Goal: Task Accomplishment & Management: Use online tool/utility

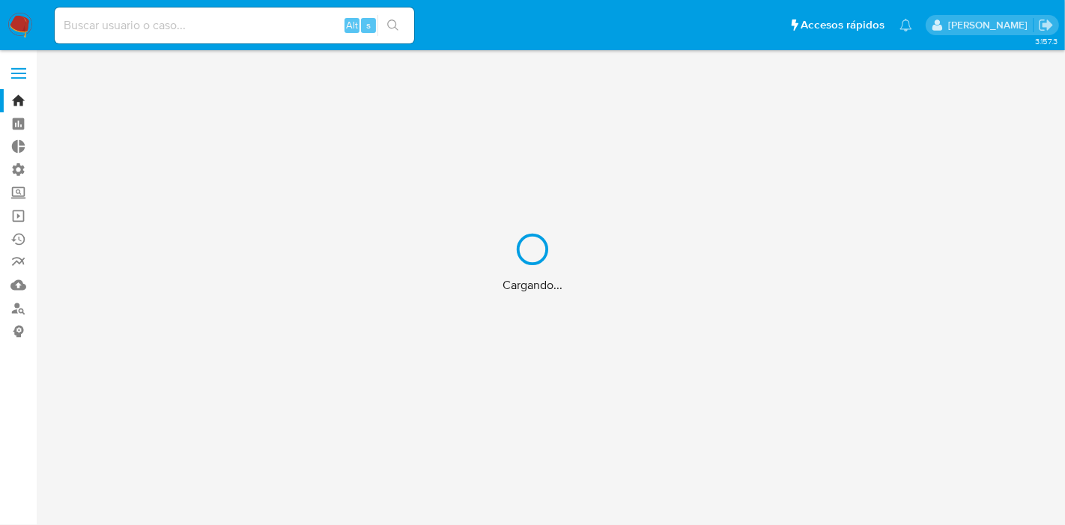
click at [19, 69] on div "Cargando..." at bounding box center [532, 262] width 1065 height 525
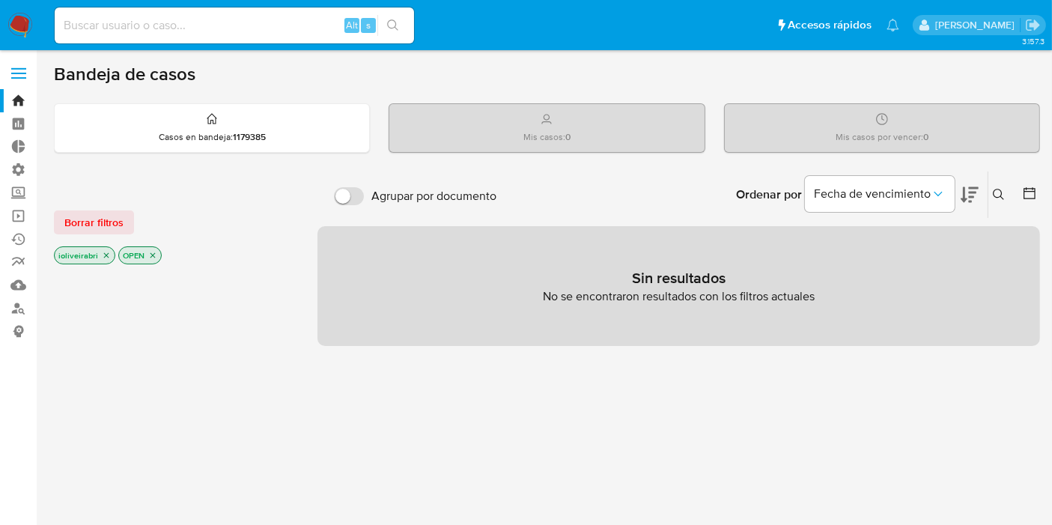
click at [13, 67] on label at bounding box center [18, 73] width 37 height 31
click at [0, 0] on input "checkbox" at bounding box center [0, 0] width 0 height 0
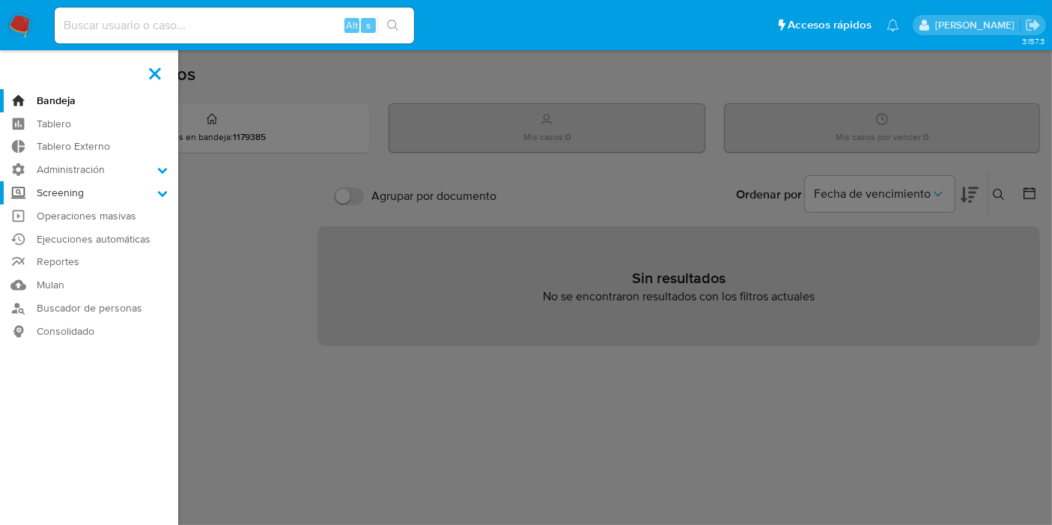
click at [94, 187] on label "Screening" at bounding box center [89, 192] width 178 height 23
click at [0, 0] on input "Screening" at bounding box center [0, 0] width 0 height 0
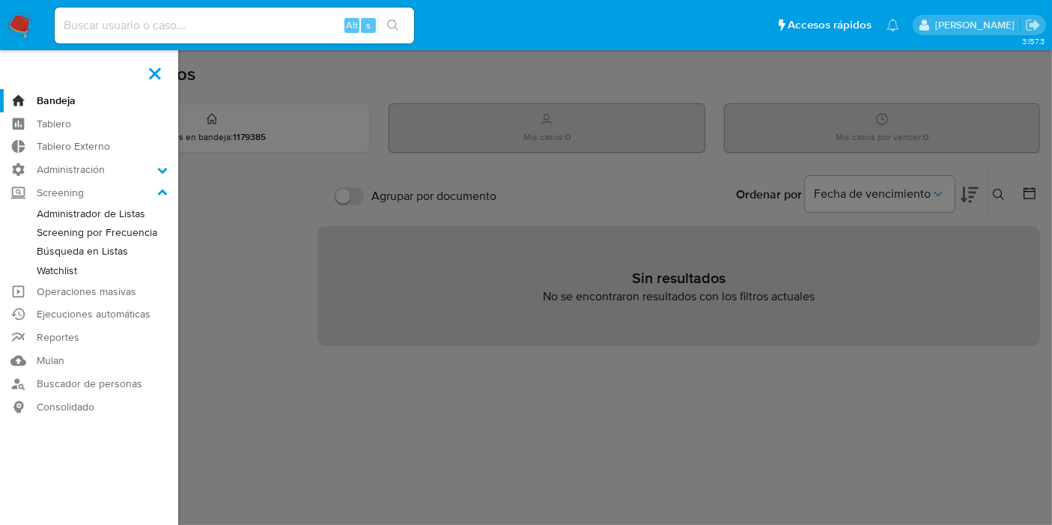
click at [127, 216] on link "Administrador de Listas" at bounding box center [89, 213] width 178 height 19
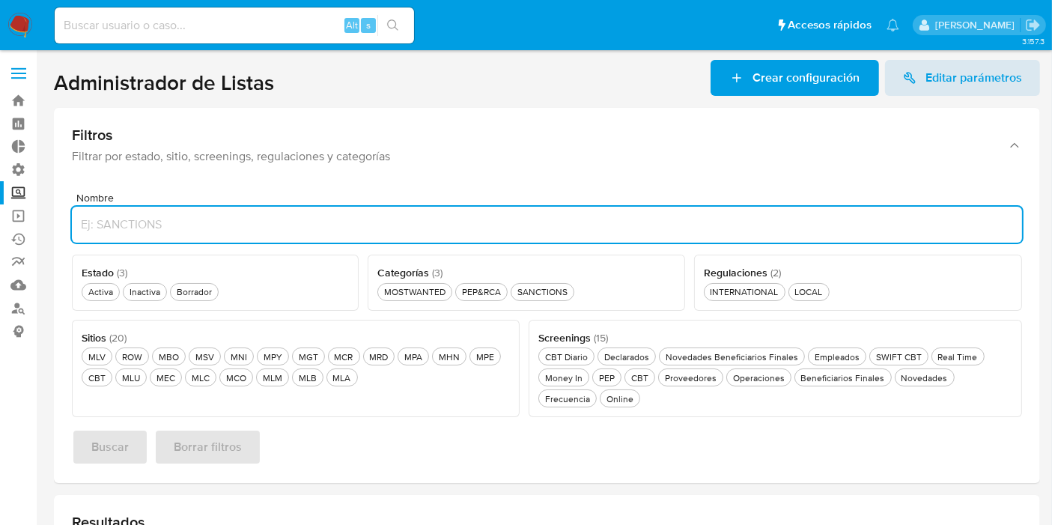
click at [377, 223] on input "Nombre" at bounding box center [547, 224] width 950 height 19
click at [979, 97] on section "Administrador de Listas Crear configuración Editar parámetros Filtros Filtrar p…" at bounding box center [547, 480] width 986 height 840
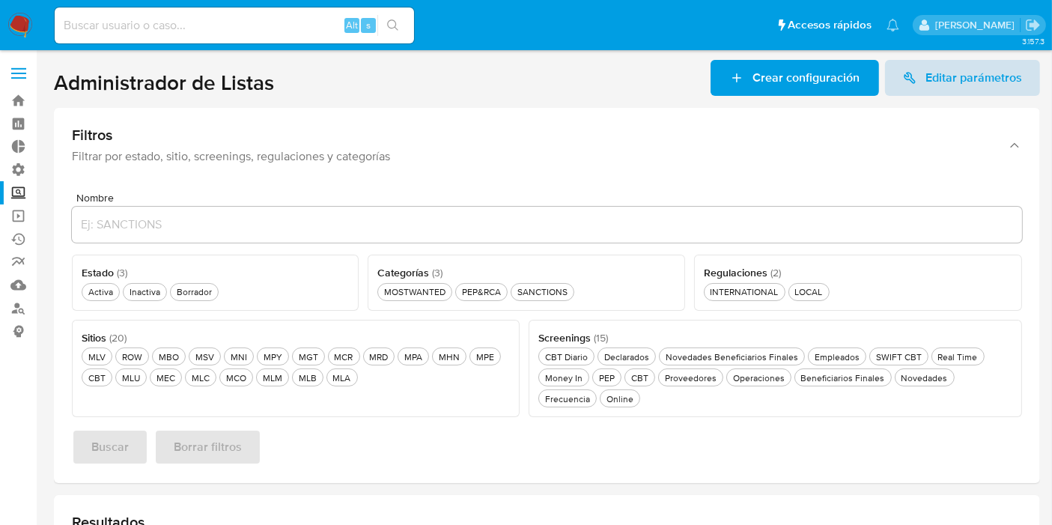
click at [986, 79] on span "Editar parámetros" at bounding box center [974, 78] width 97 height 36
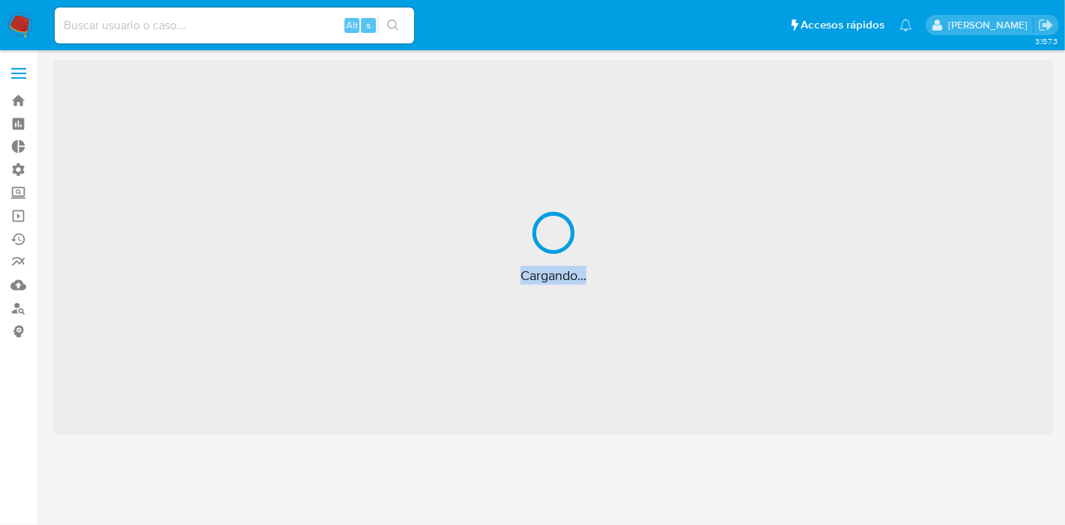
drag, startPoint x: 517, startPoint y: 278, endPoint x: 609, endPoint y: 283, distance: 92.3
click at [609, 283] on div "Cargando..." at bounding box center [553, 247] width 999 height 374
click at [593, 290] on div "Cargando..." at bounding box center [553, 247] width 999 height 374
click at [568, 410] on div "Cargando..." at bounding box center [553, 247] width 999 height 374
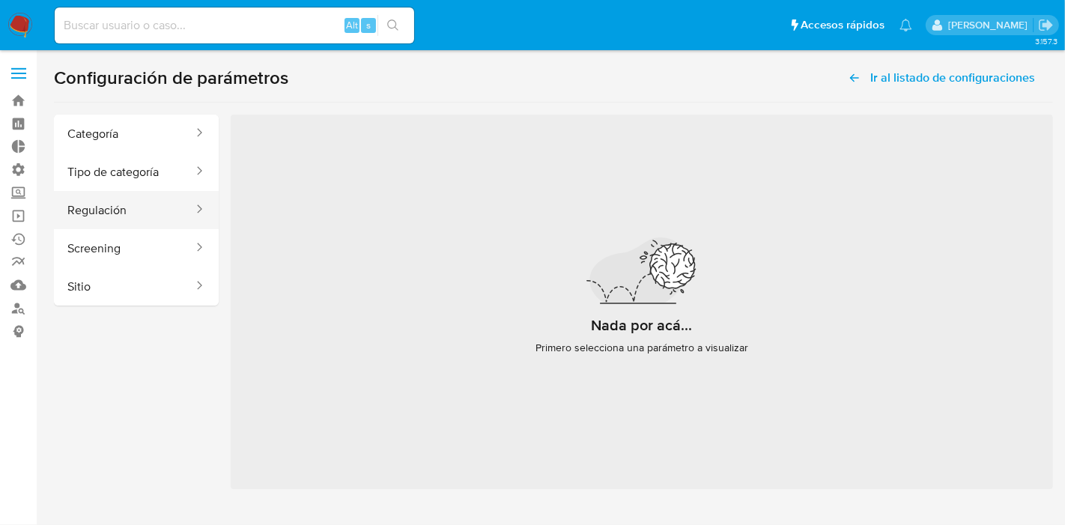
click at [139, 209] on button "Regulación" at bounding box center [124, 210] width 141 height 38
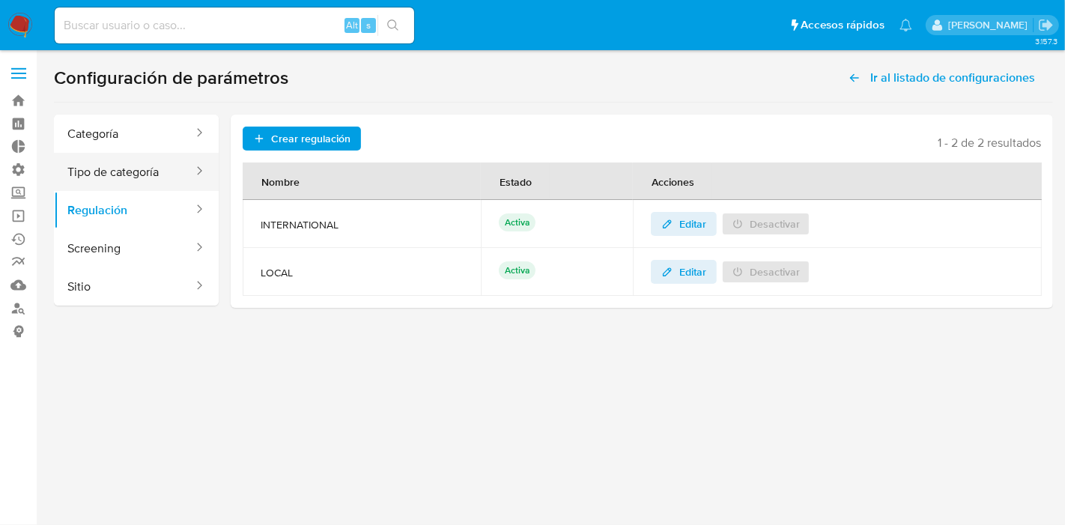
click at [154, 174] on button "Tipo de categoría" at bounding box center [124, 172] width 141 height 38
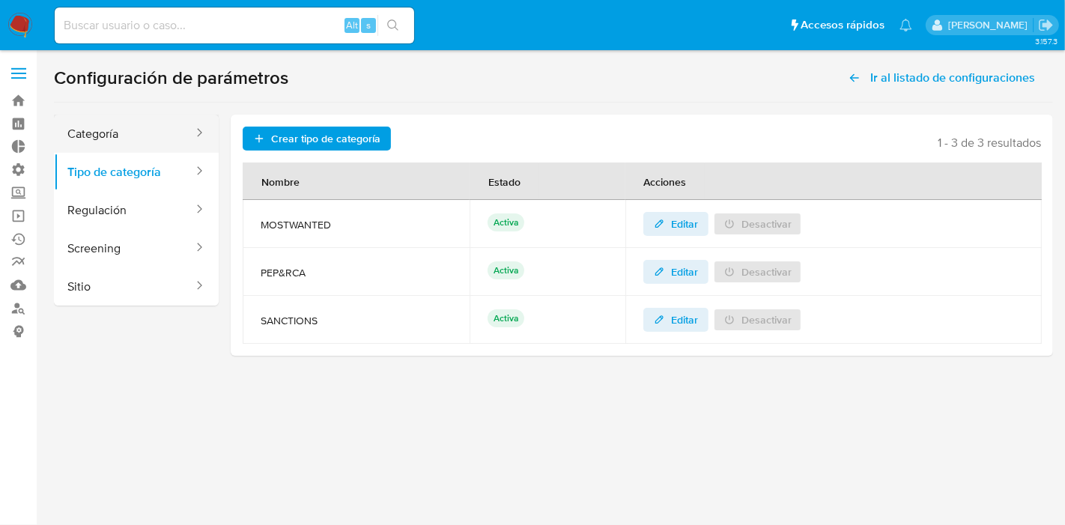
click at [150, 145] on button "Categoría" at bounding box center [124, 134] width 141 height 38
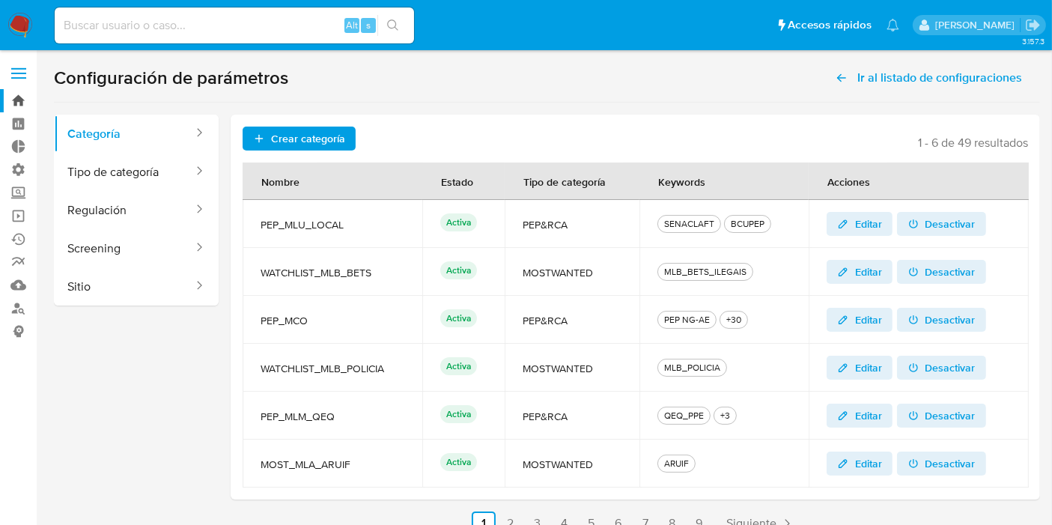
drag, startPoint x: 15, startPoint y: 75, endPoint x: 30, endPoint y: 99, distance: 28.3
click at [14, 75] on label at bounding box center [18, 73] width 37 height 31
click at [0, 0] on input "checkbox" at bounding box center [0, 0] width 0 height 0
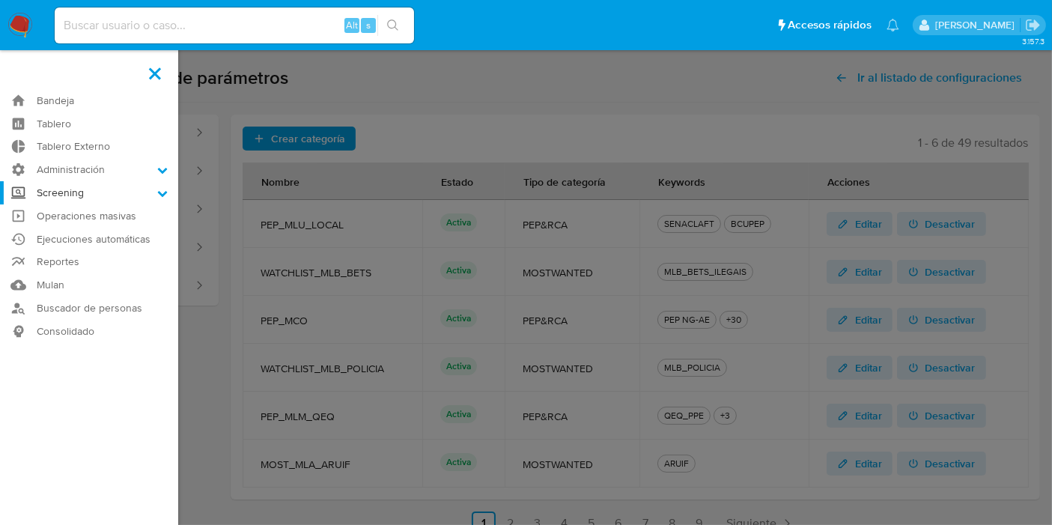
click at [82, 190] on label "Screening" at bounding box center [89, 192] width 178 height 23
click at [0, 0] on input "Screening" at bounding box center [0, 0] width 0 height 0
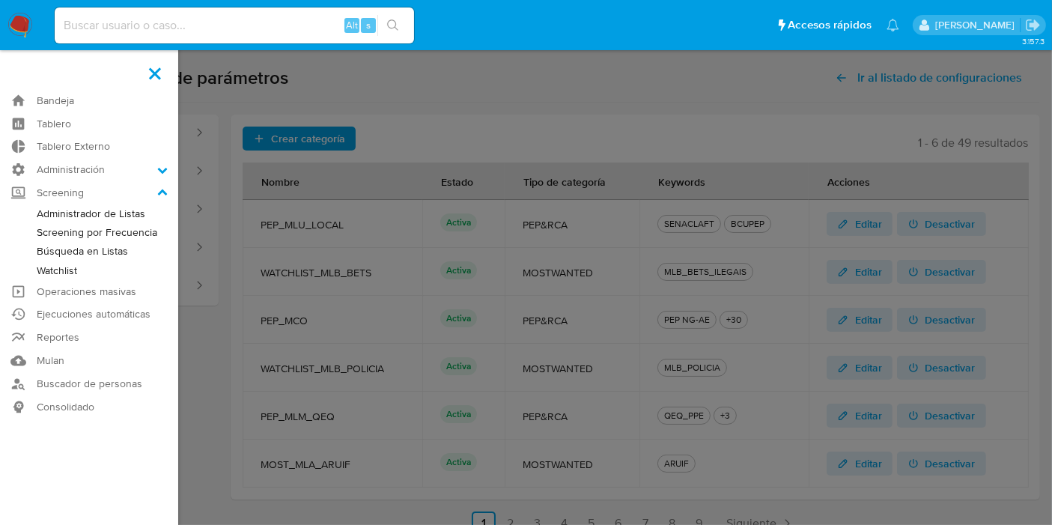
click at [81, 251] on link "Búsqueda en Listas" at bounding box center [89, 251] width 178 height 19
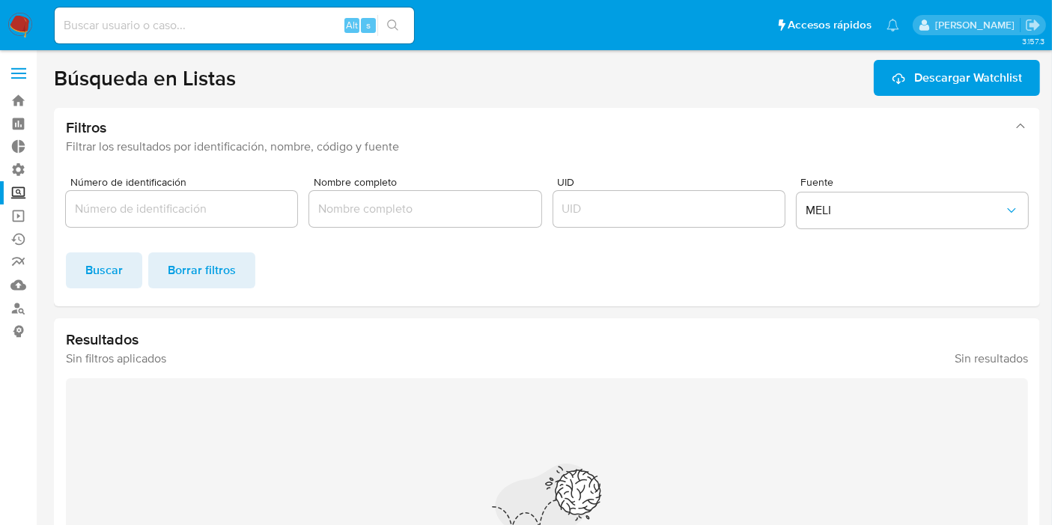
drag, startPoint x: 55, startPoint y: 69, endPoint x: 363, endPoint y: 71, distance: 307.8
click at [363, 71] on header "Búsqueda en Listas Descargar Watchlist" at bounding box center [547, 78] width 986 height 36
drag, startPoint x: 324, startPoint y: 77, endPoint x: 310, endPoint y: 78, distance: 14.2
click at [324, 76] on header "Búsqueda en Listas Descargar Watchlist" at bounding box center [547, 78] width 986 height 36
click at [20, 77] on span at bounding box center [18, 78] width 15 height 2
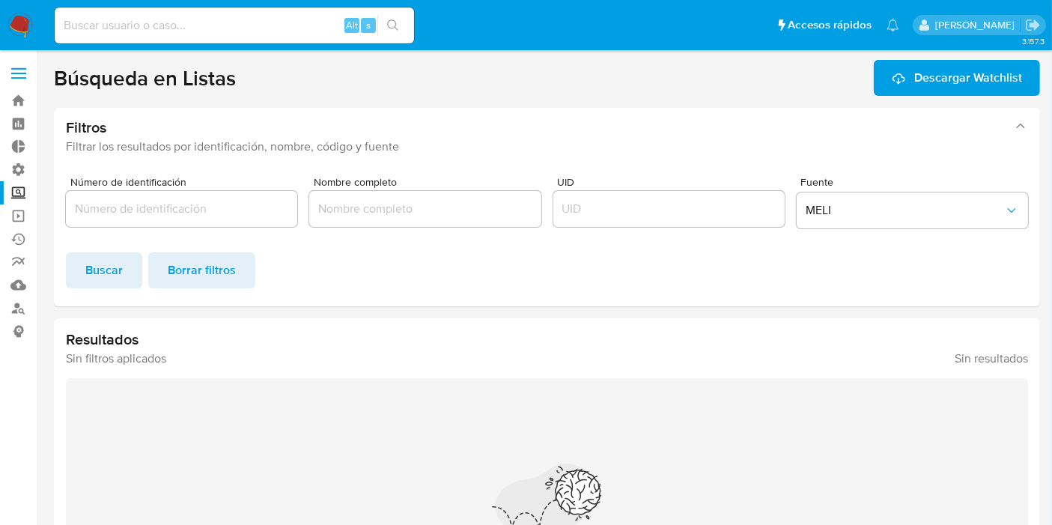
click at [0, 0] on input "checkbox" at bounding box center [0, 0] width 0 height 0
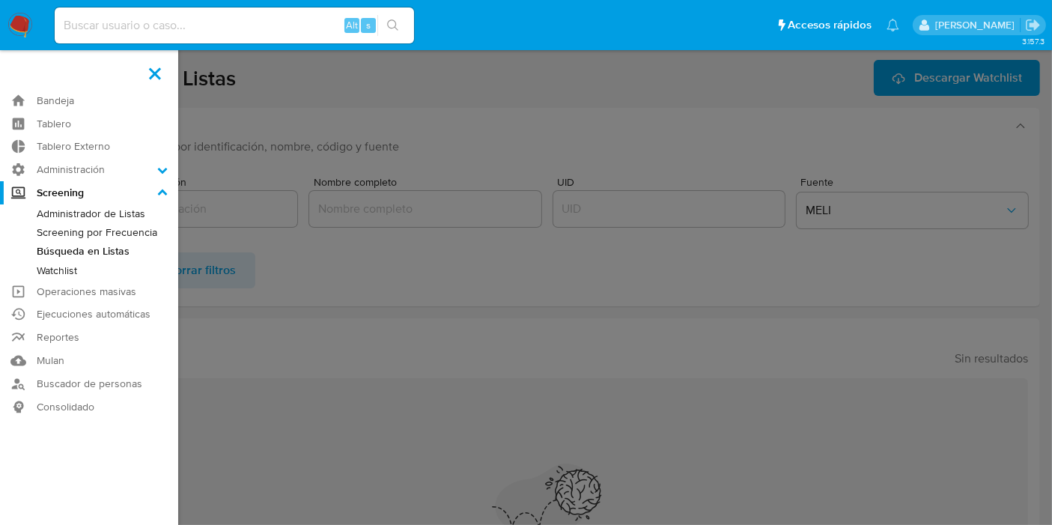
click at [326, 144] on label at bounding box center [526, 262] width 1052 height 525
click at [0, 0] on input "checkbox" at bounding box center [0, 0] width 0 height 0
